Goal: Information Seeking & Learning: Learn about a topic

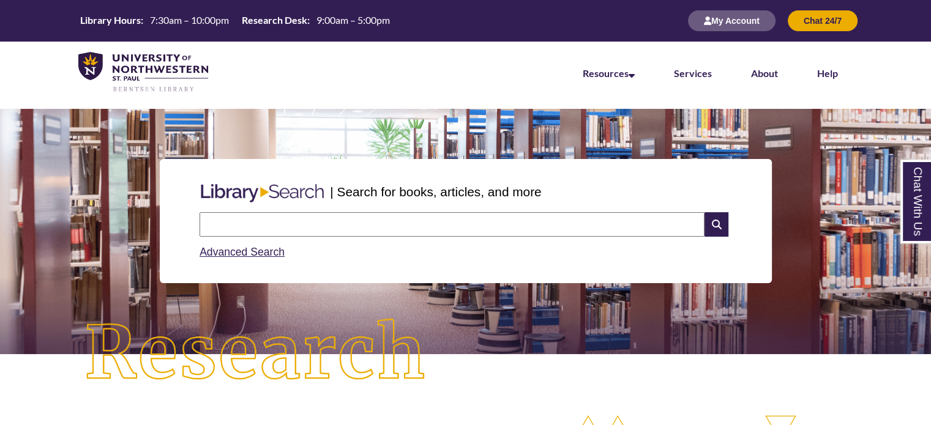
click at [324, 230] on input "text" at bounding box center [452, 224] width 505 height 24
click at [375, 225] on input "text" at bounding box center [452, 224] width 505 height 24
click at [234, 248] on link "Advanced Search" at bounding box center [242, 252] width 85 height 12
click at [267, 232] on input "text" at bounding box center [452, 224] width 505 height 24
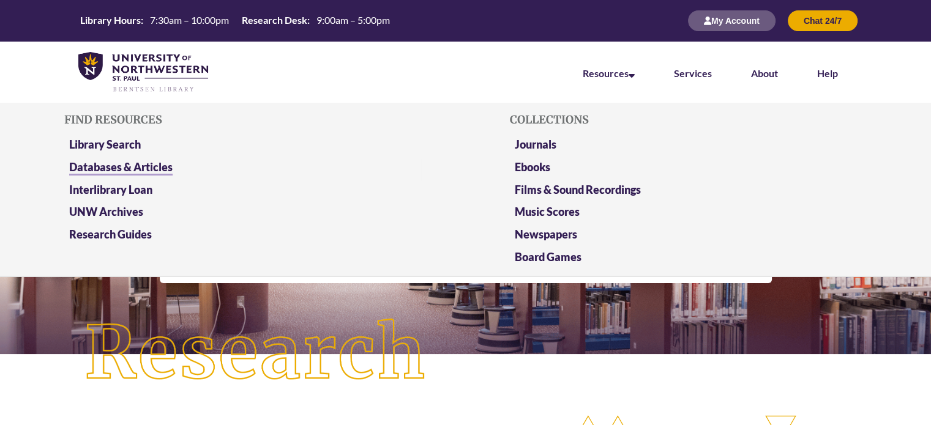
type input "******"
click at [154, 170] on link "Databases & Articles" at bounding box center [120, 167] width 103 height 15
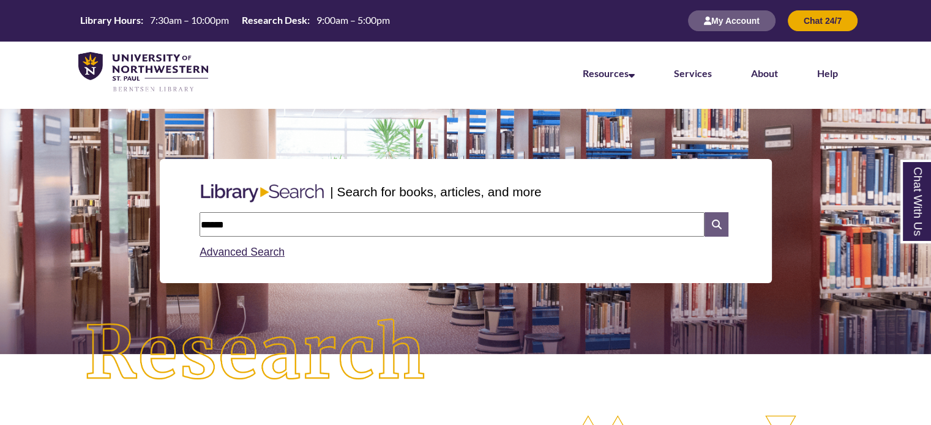
click at [717, 222] on icon at bounding box center [715, 224] width 23 height 24
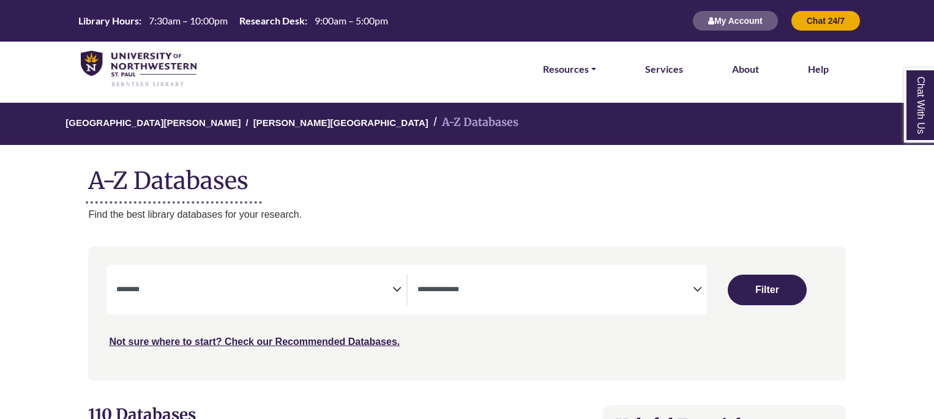
select select "Database Subject Filter"
select select "Database Types Filter"
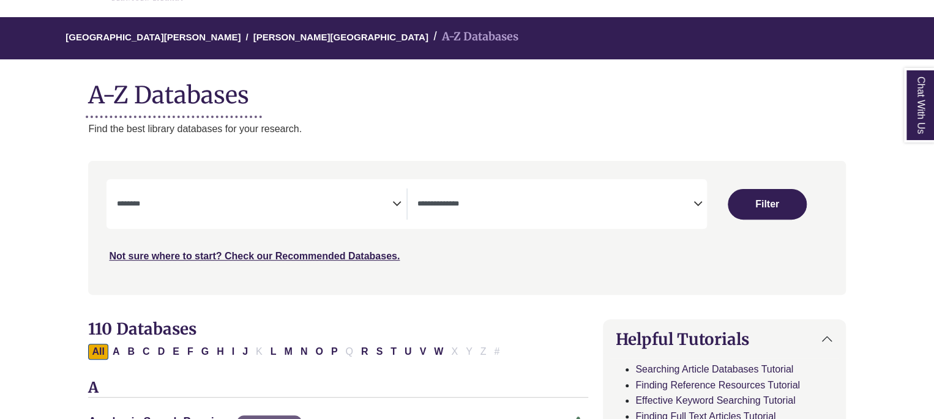
scroll to position [91, 0]
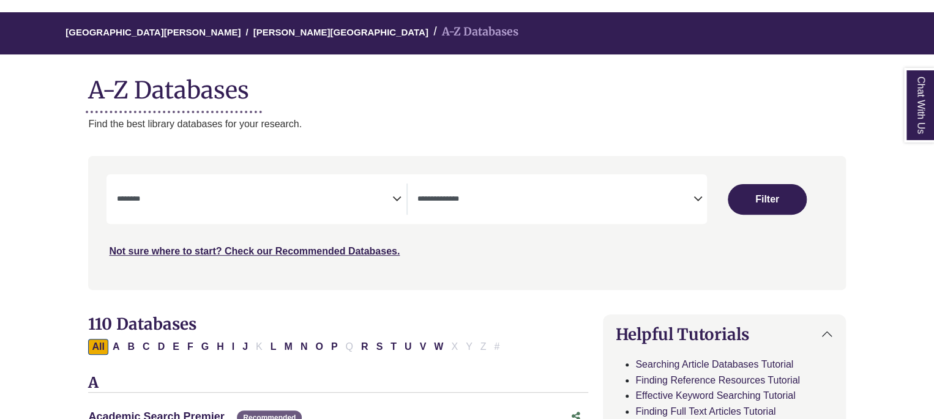
click at [331, 198] on textarea "Search" at bounding box center [253, 200] width 275 height 10
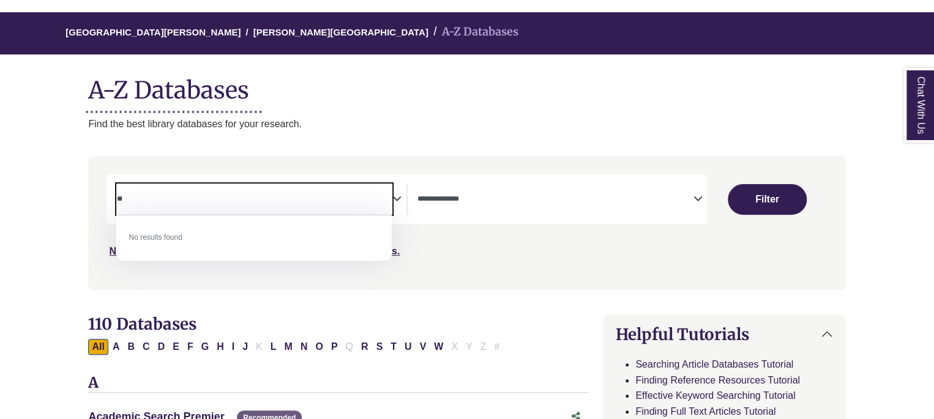
type textarea "*"
